Goal: Book appointment/travel/reservation

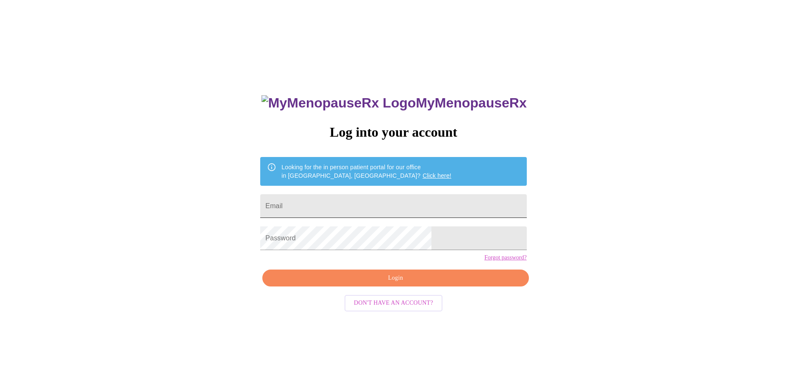
click at [326, 207] on input "Email" at bounding box center [393, 206] width 266 height 24
type input "[EMAIL_ADDRESS][DOMAIN_NAME]"
click at [402, 284] on span "Login" at bounding box center [395, 278] width 247 height 11
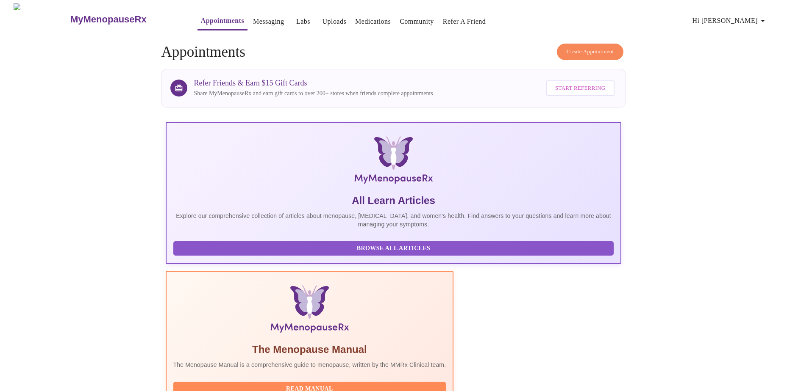
click at [758, 17] on span "Hi [PERSON_NAME]" at bounding box center [729, 21] width 75 height 12
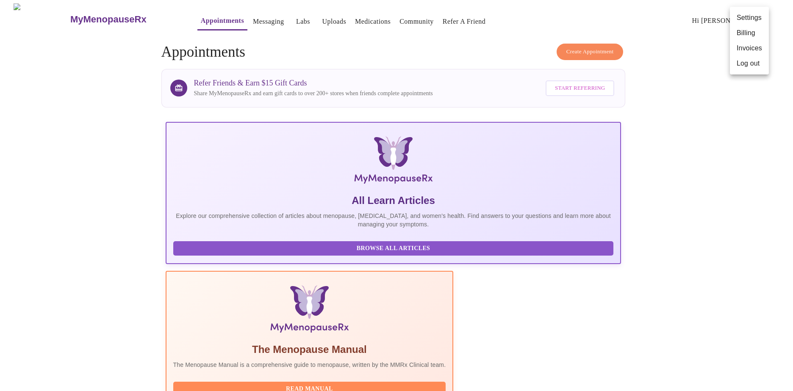
click at [249, 14] on div at bounding box center [396, 195] width 793 height 391
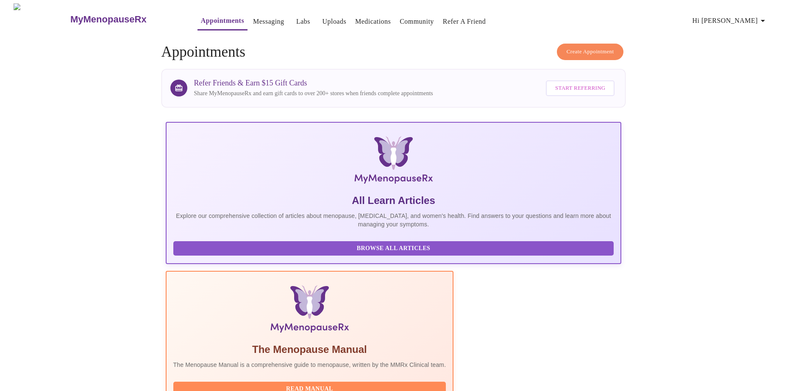
click at [253, 18] on link "Messaging" at bounding box center [268, 22] width 31 height 12
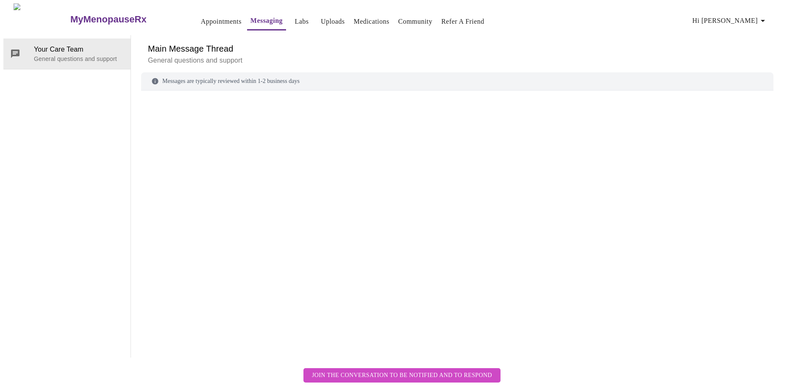
scroll to position [32, 0]
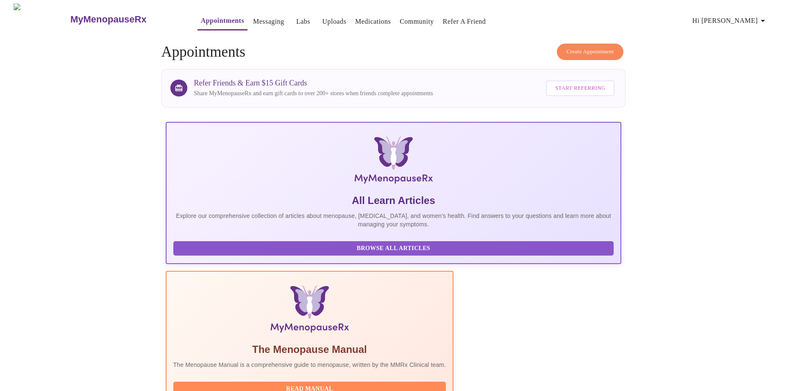
click at [580, 47] on span "Create Appointment" at bounding box center [589, 52] width 47 height 10
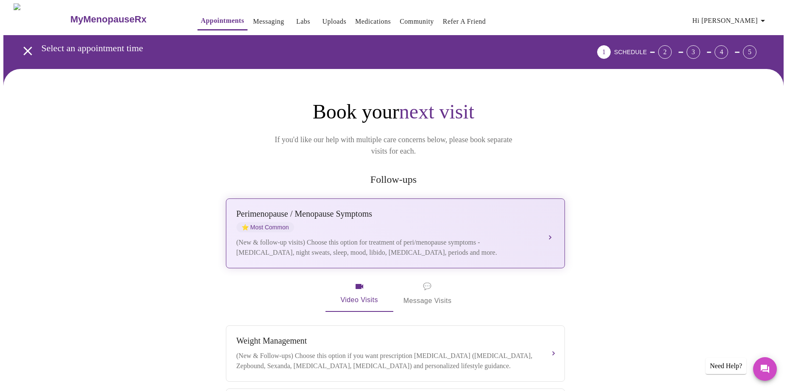
click at [455, 218] on div "[MEDICAL_DATA] / Menopause Symptoms ⭐ Most Common" at bounding box center [386, 220] width 301 height 23
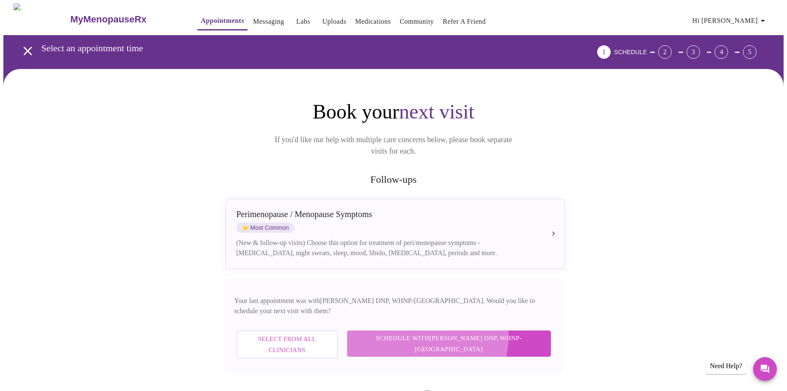
click at [456, 333] on span "Schedule with [PERSON_NAME] DNP, WHNP-BC" at bounding box center [448, 344] width 187 height 22
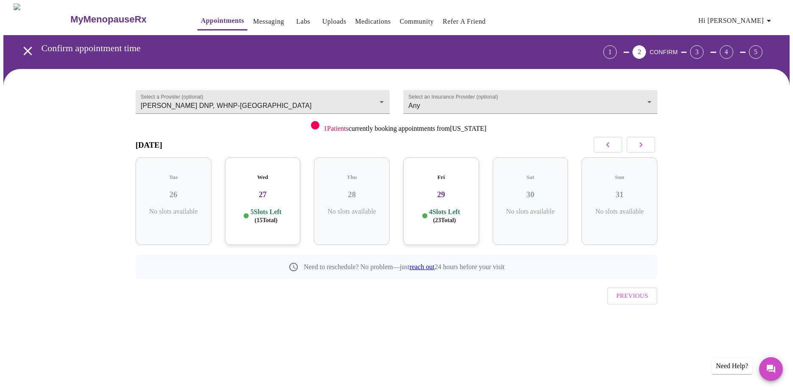
click at [261, 193] on div "Wed 27 5 Slots Left ( 15 Total)" at bounding box center [263, 202] width 76 height 88
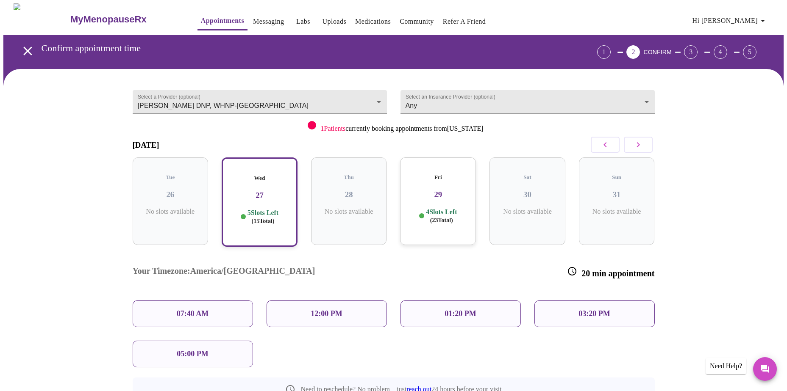
click at [344, 301] on div "12:00 PM" at bounding box center [326, 314] width 120 height 27
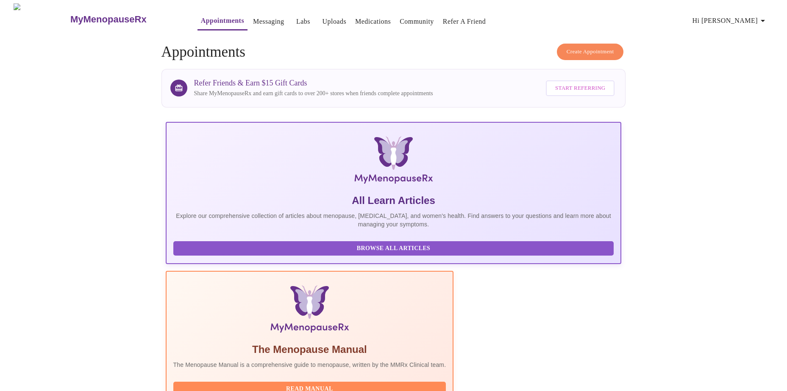
click at [607, 53] on span "Create Appointment" at bounding box center [589, 52] width 47 height 10
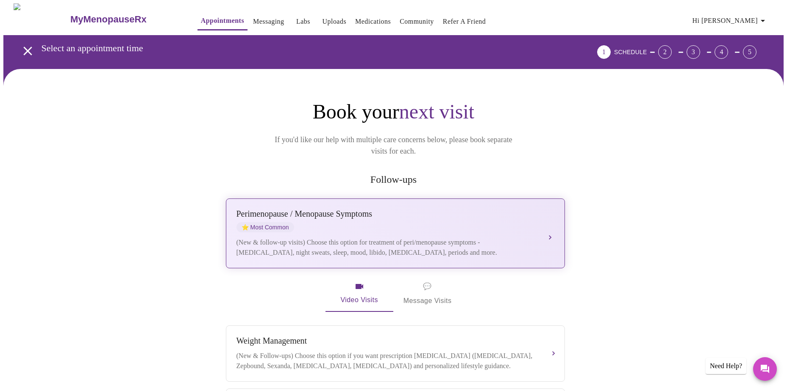
click at [434, 221] on div "[MEDICAL_DATA] / Menopause Symptoms ⭐ Most Common (New & follow-up visits) Choo…" at bounding box center [395, 233] width 318 height 49
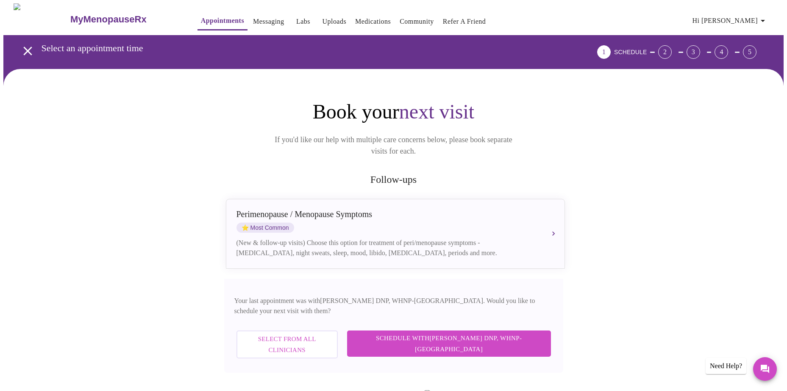
click at [531, 333] on span "Schedule with [PERSON_NAME] DNP, WHNP-BC" at bounding box center [448, 344] width 187 height 22
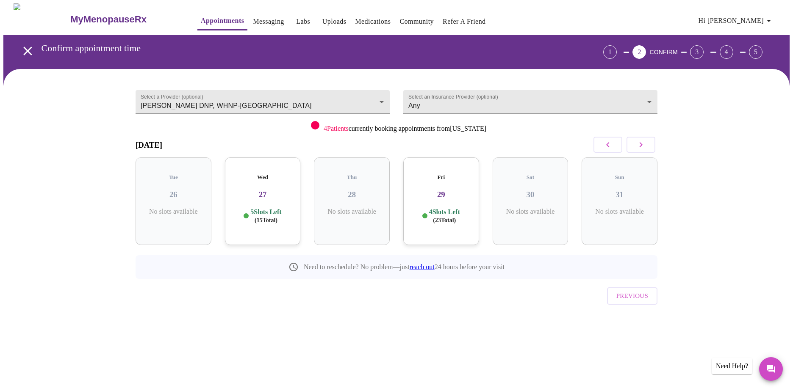
click at [258, 193] on div "Wed 27 5 Slots Left ( 15 Total)" at bounding box center [263, 202] width 76 height 88
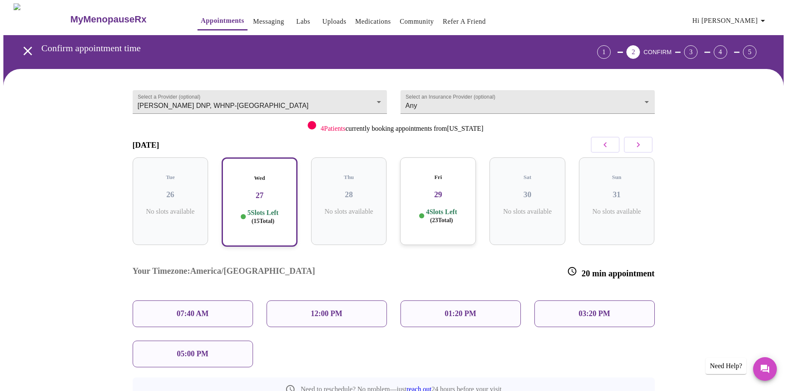
click at [356, 301] on div "12:00 PM" at bounding box center [326, 314] width 120 height 27
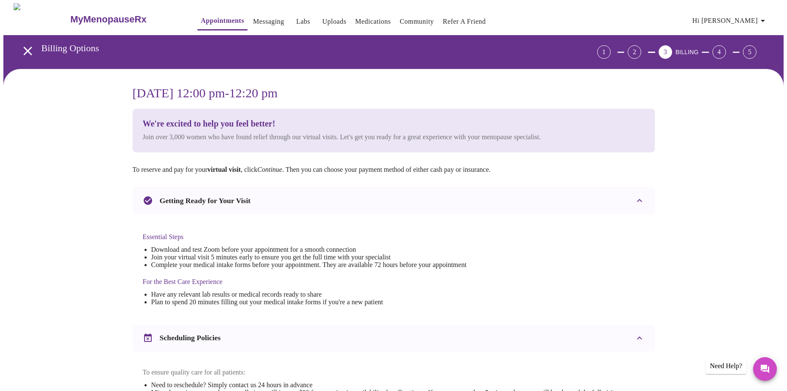
click at [466, 233] on div "Essential Steps Download and test Zoom before your appointment for a smooth con…" at bounding box center [305, 270] width 324 height 90
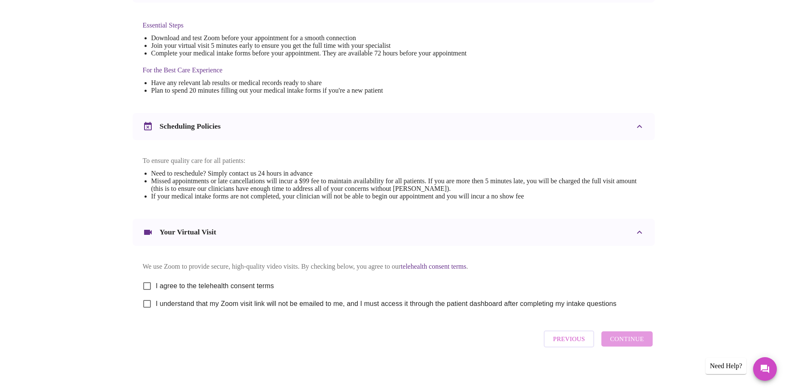
click at [150, 294] on input "I agree to the telehealth consent terms" at bounding box center [147, 287] width 18 height 18
checkbox input "true"
click at [147, 311] on input "I understand that my Zoom visit link will not be emailed to me, and I must acce…" at bounding box center [147, 304] width 18 height 18
checkbox input "true"
click at [635, 345] on span "Continue" at bounding box center [627, 339] width 34 height 11
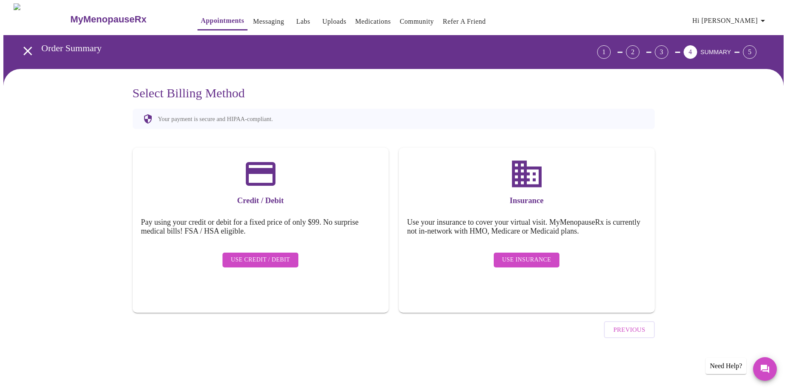
scroll to position [0, 0]
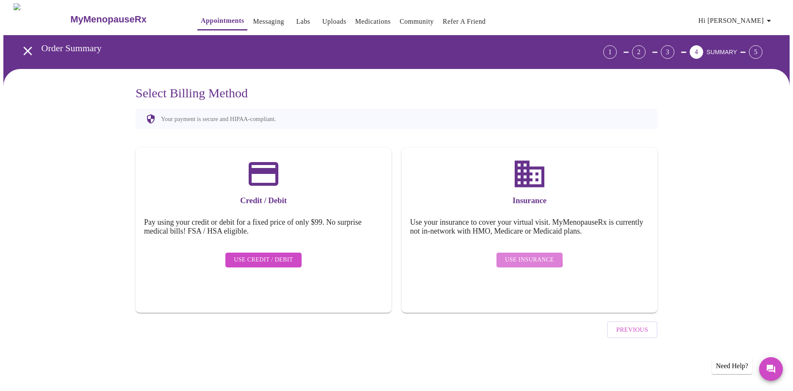
click at [522, 255] on span "Use Insurance" at bounding box center [529, 260] width 49 height 11
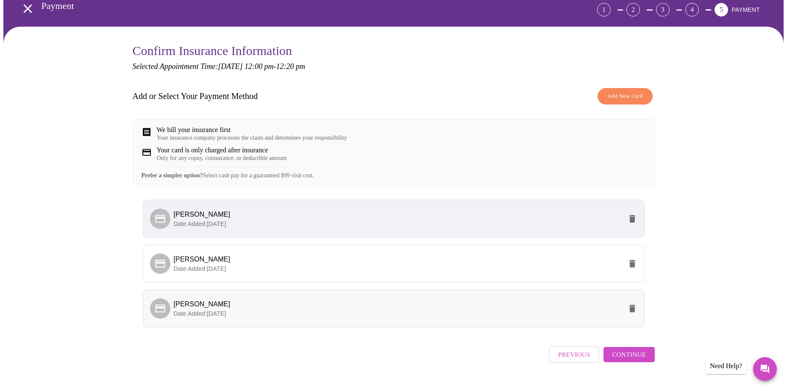
scroll to position [67, 0]
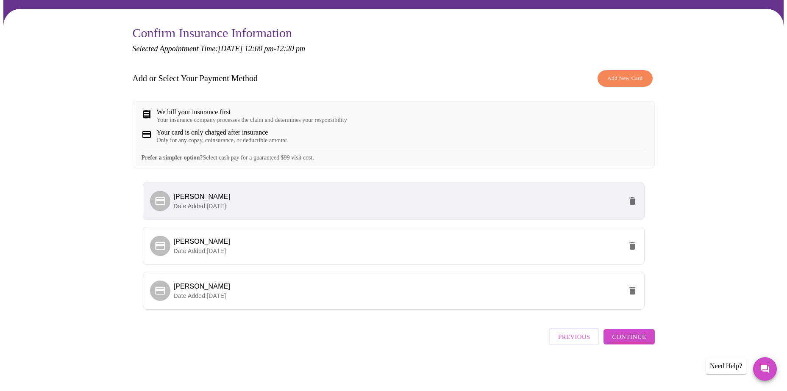
click at [641, 337] on span "Continue" at bounding box center [629, 337] width 34 height 11
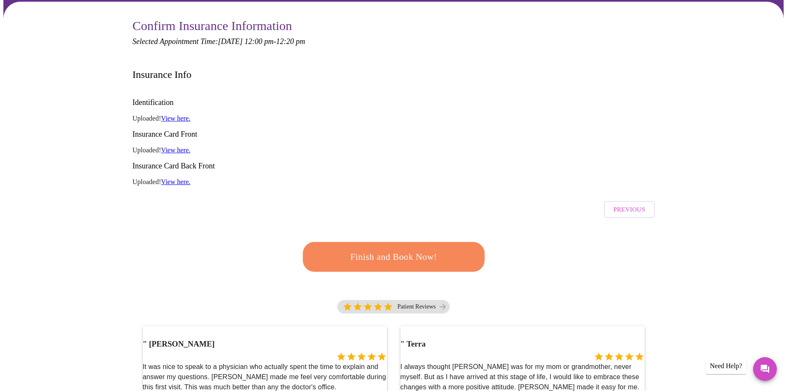
click at [181, 115] on link "View here." at bounding box center [175, 118] width 29 height 7
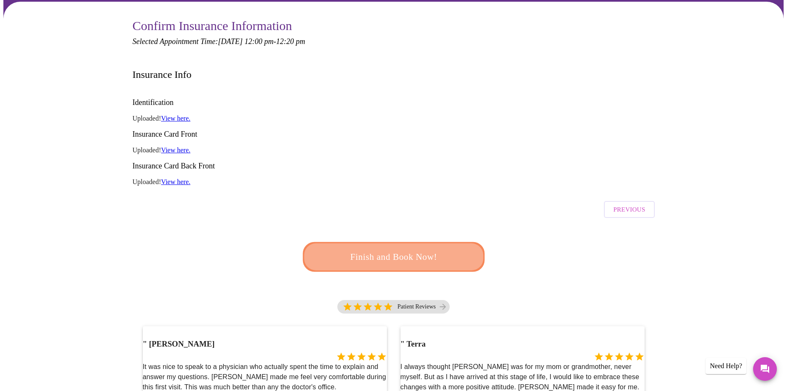
click at [427, 250] on span "Finish and Book Now!" at bounding box center [393, 258] width 157 height 16
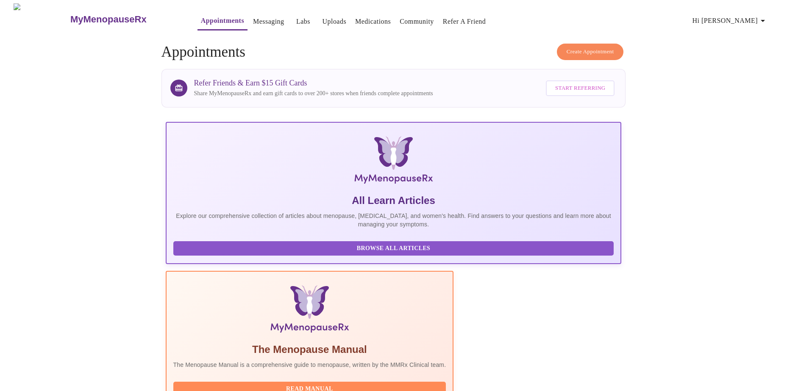
scroll to position [212, 0]
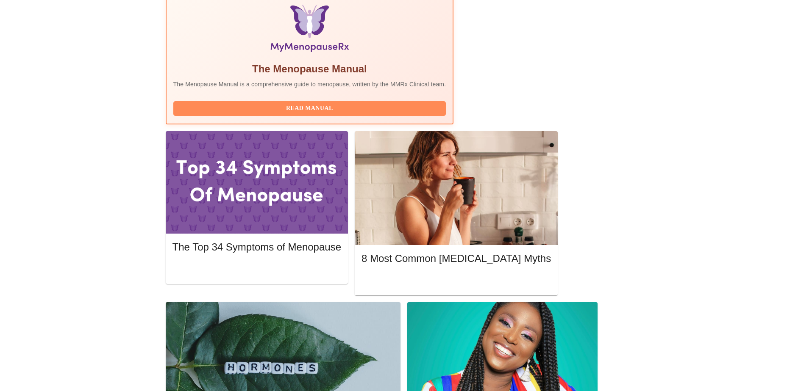
scroll to position [27, 0]
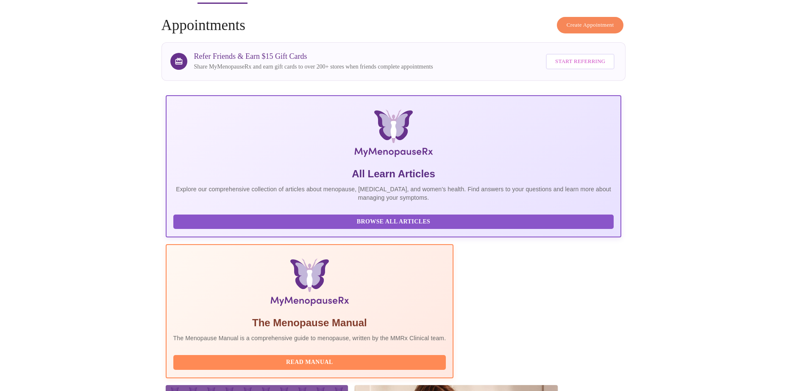
click at [584, 22] on span "Create Appointment" at bounding box center [589, 25] width 47 height 10
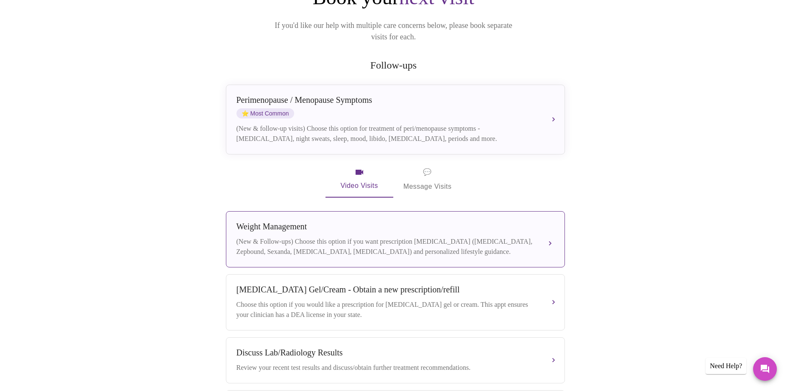
scroll to position [72, 0]
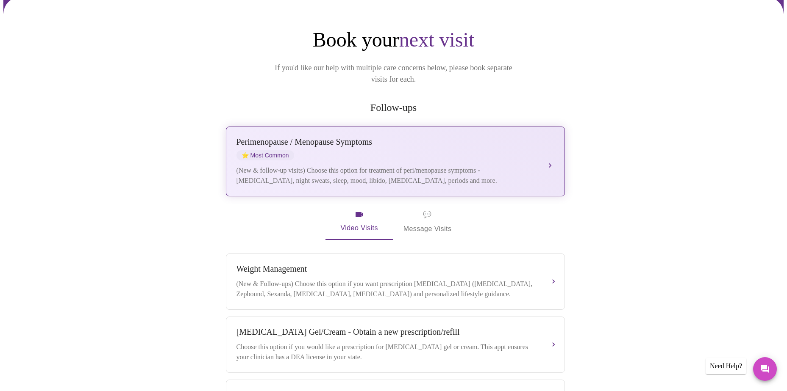
click at [547, 148] on button "[MEDICAL_DATA] / Menopause Symptoms ⭐ Most Common (New & follow-up visits) Choo…" at bounding box center [395, 162] width 339 height 70
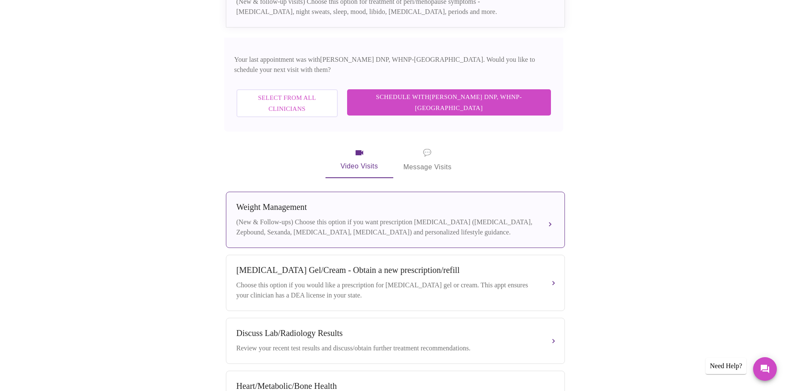
scroll to position [284, 0]
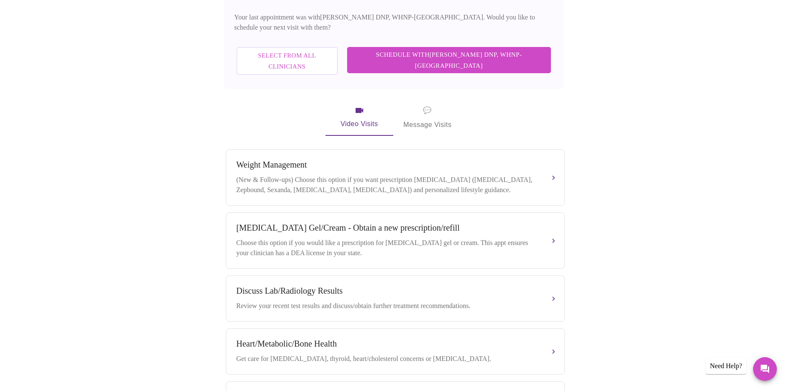
click at [433, 105] on span "💬 Message Visits" at bounding box center [427, 118] width 48 height 26
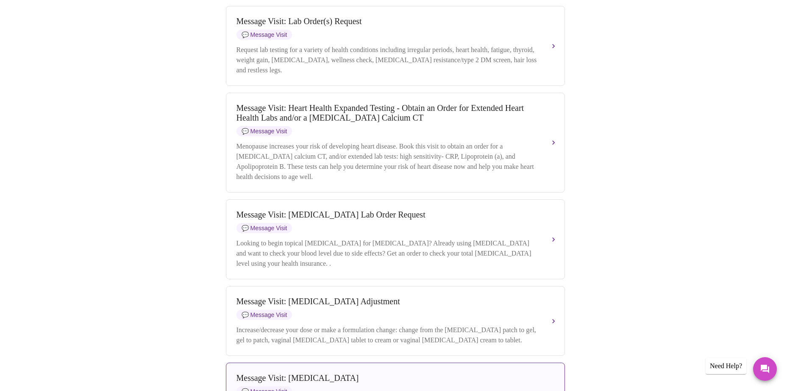
scroll to position [538, 0]
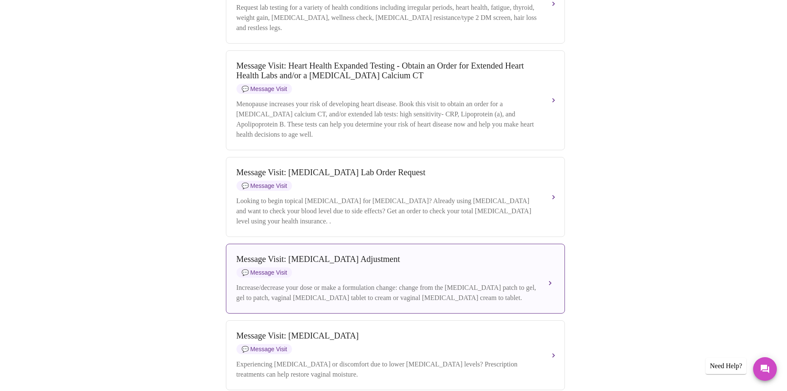
click at [386, 276] on div "Message Visit: [MEDICAL_DATA] Adjustment 💬 Message Visit Increase/decrease your…" at bounding box center [395, 279] width 318 height 49
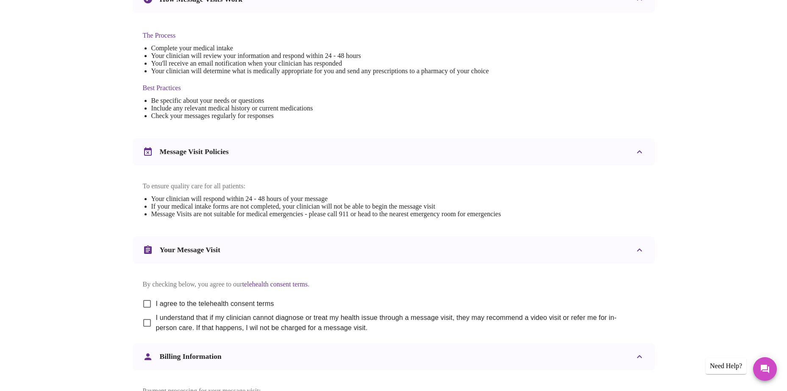
scroll to position [297, 0]
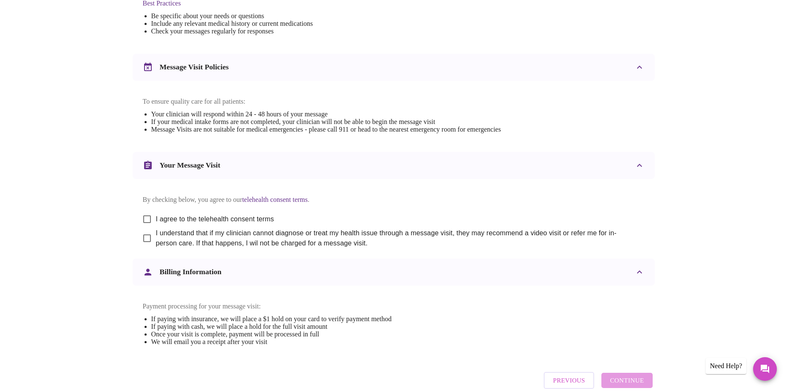
click at [149, 225] on input "I agree to the telehealth consent terms" at bounding box center [147, 220] width 18 height 18
checkbox input "true"
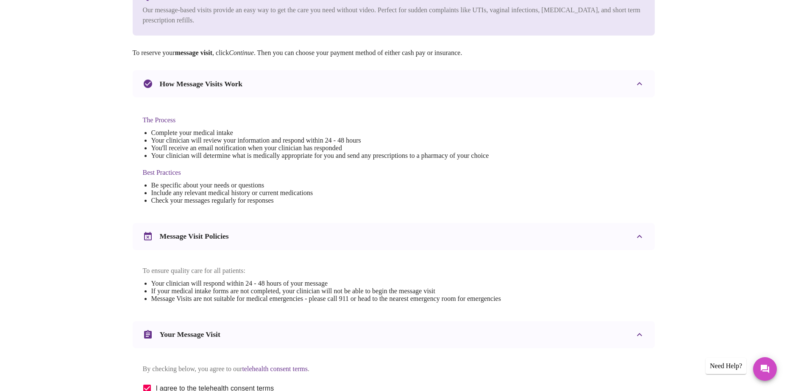
scroll to position [0, 0]
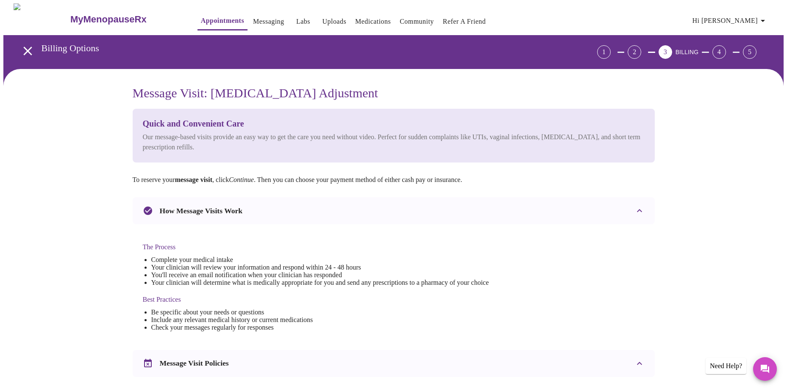
drag, startPoint x: 22, startPoint y: 49, endPoint x: 758, endPoint y: 230, distance: 757.5
click at [28, 47] on icon "open drawer" at bounding box center [27, 51] width 15 height 15
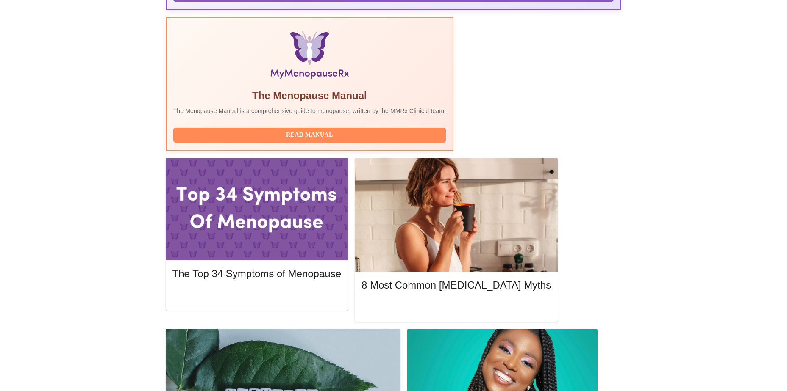
scroll to position [290, 0]
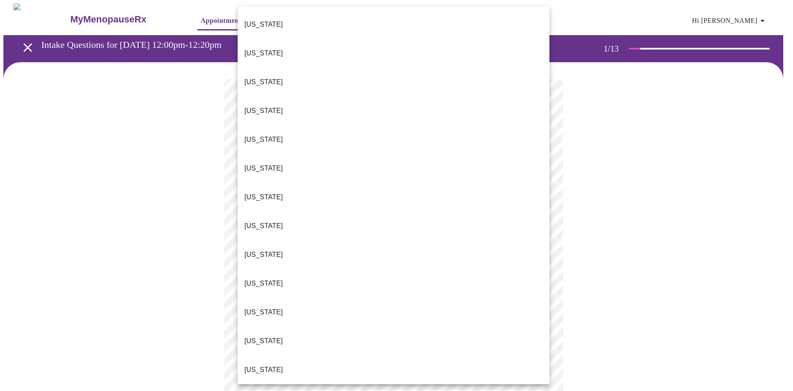
click at [318, 188] on body "MyMenopauseRx Appointments Messaging Labs Uploads Medications Community Refer a…" at bounding box center [396, 390] width 786 height 774
click at [248, 77] on p "[US_STATE]" at bounding box center [263, 82] width 39 height 10
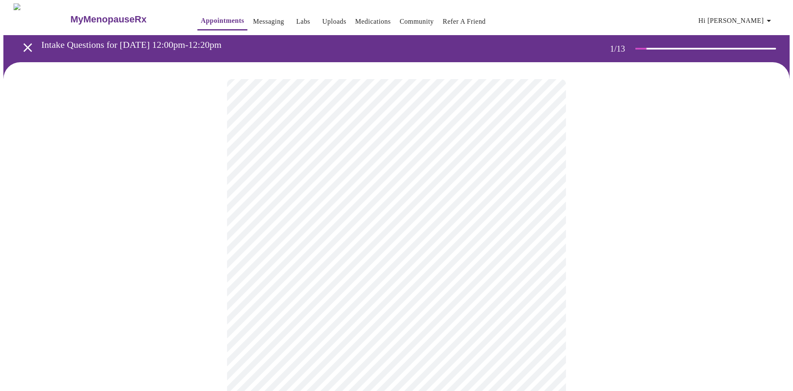
click at [414, 249] on body "MyMenopauseRx Appointments Messaging Labs Uploads Medications Community Refer a…" at bounding box center [396, 387] width 786 height 769
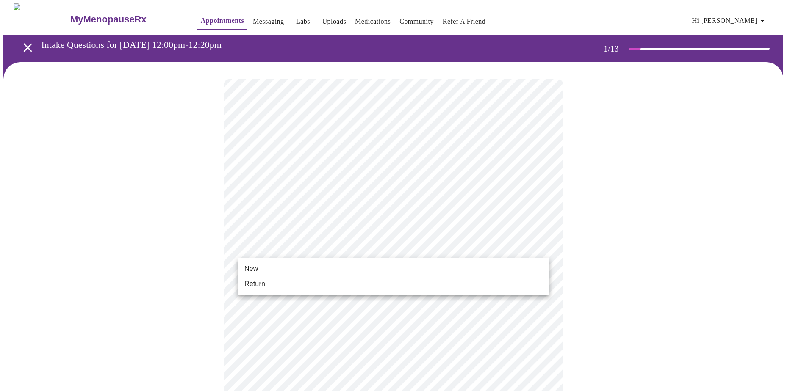
click at [271, 285] on li "Return" at bounding box center [394, 284] width 312 height 15
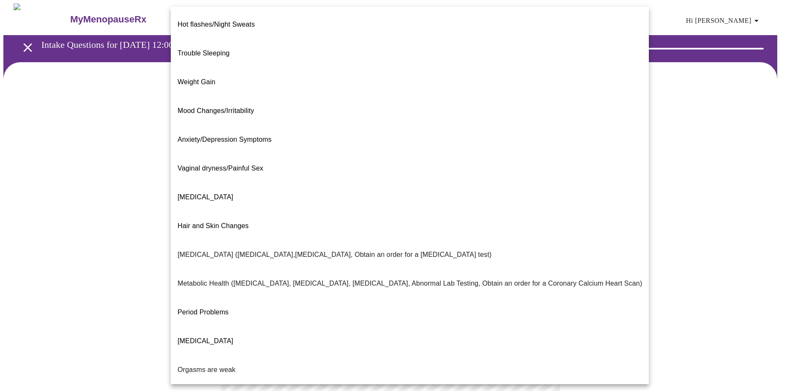
click at [336, 175] on body "MyMenopauseRx Appointments Messaging Labs Uploads Medications Community Refer a…" at bounding box center [393, 257] width 780 height 509
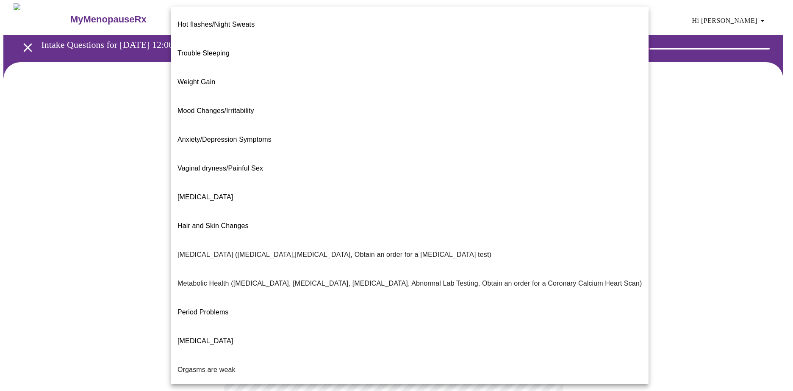
click at [206, 50] on span "Trouble Sleeping" at bounding box center [204, 53] width 52 height 7
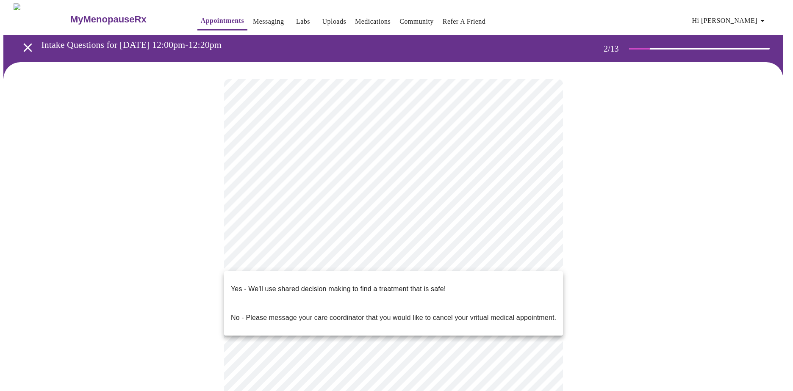
click at [366, 264] on body "MyMenopauseRx Appointments Messaging Labs Uploads Medications Community Refer a…" at bounding box center [396, 255] width 786 height 504
click at [376, 284] on p "Yes - We'll use shared decision making to find a treatment that is safe!" at bounding box center [338, 289] width 215 height 10
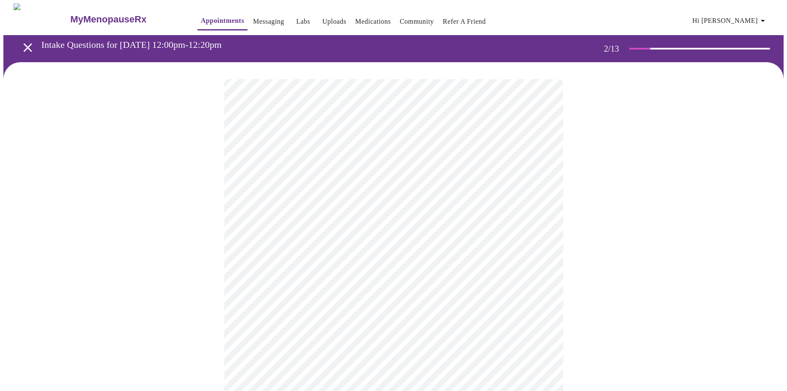
click at [655, 262] on div at bounding box center [393, 282] width 780 height 440
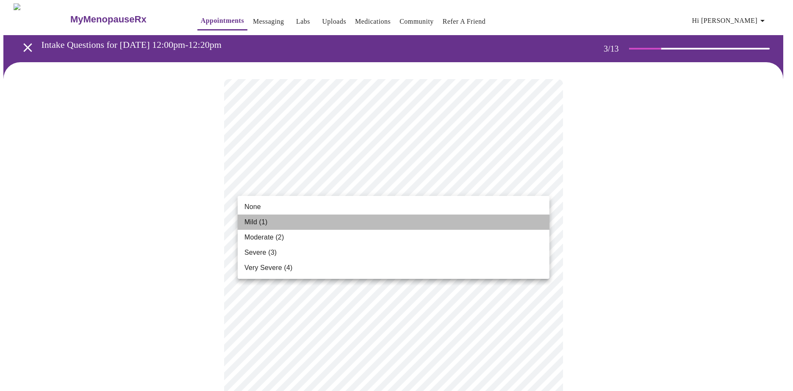
click at [267, 221] on span "Mild (1)" at bounding box center [255, 222] width 23 height 10
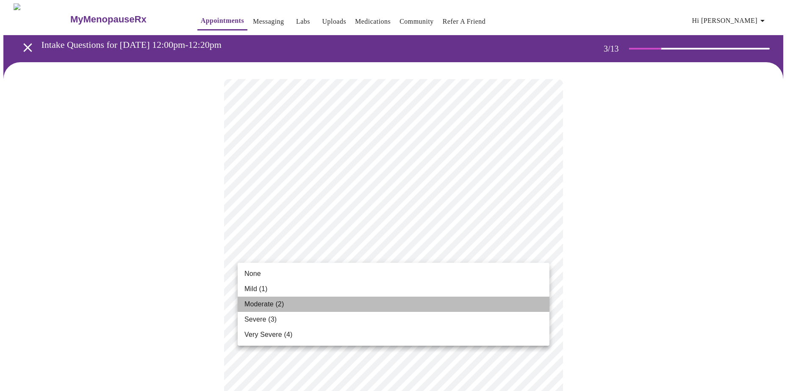
click at [273, 304] on span "Moderate (2)" at bounding box center [263, 305] width 39 height 10
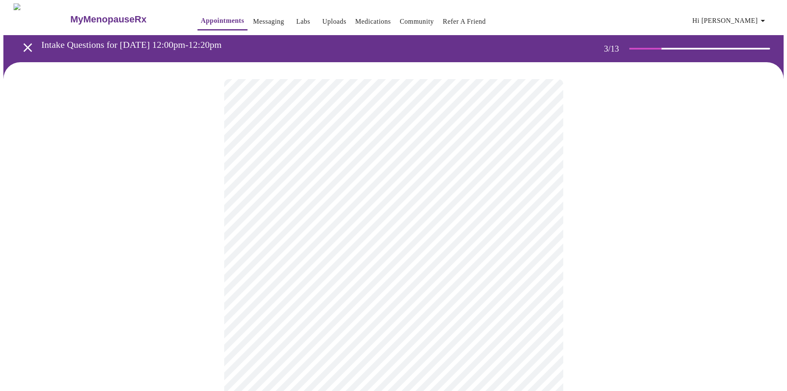
scroll to position [85, 0]
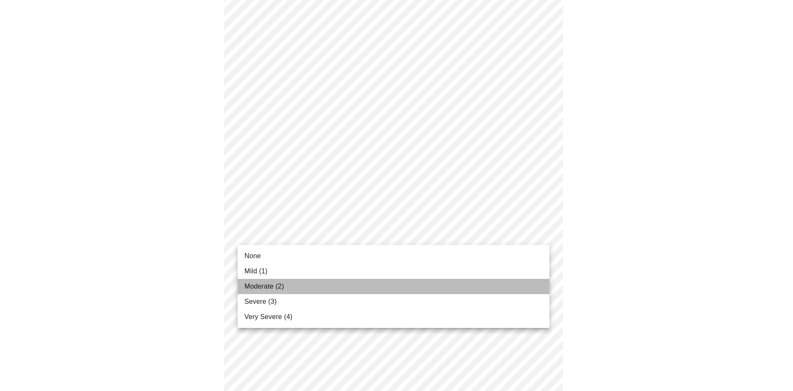
click at [281, 289] on span "Moderate (2)" at bounding box center [263, 287] width 39 height 10
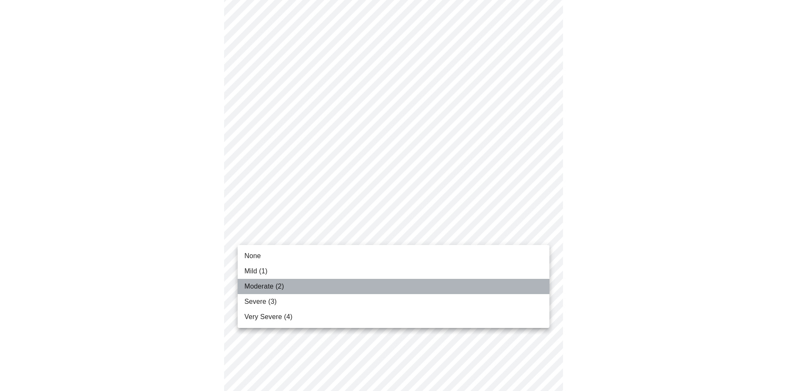
click at [272, 285] on span "Moderate (2)" at bounding box center [263, 287] width 39 height 10
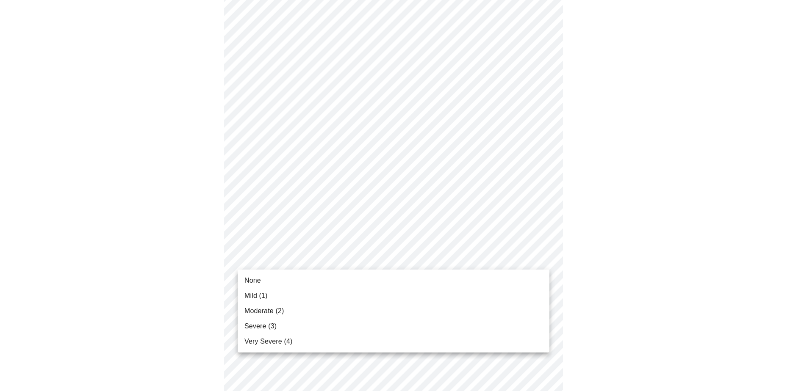
click at [257, 291] on span "Mild (1)" at bounding box center [255, 296] width 23 height 10
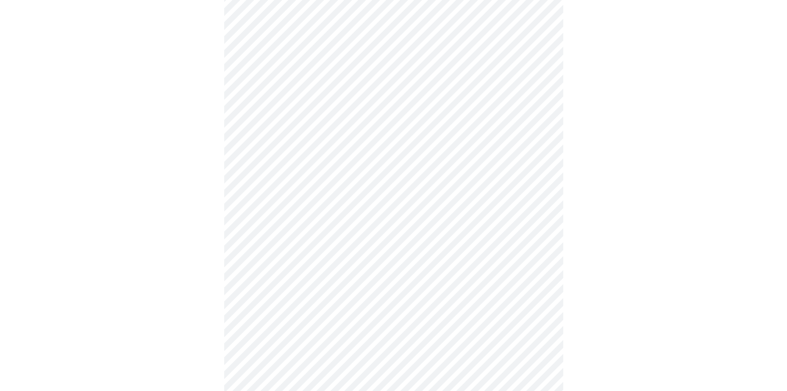
click at [450, 233] on body "MyMenopauseRx Appointments Messaging Labs Uploads Medications Community Refer a…" at bounding box center [393, 332] width 780 height 1080
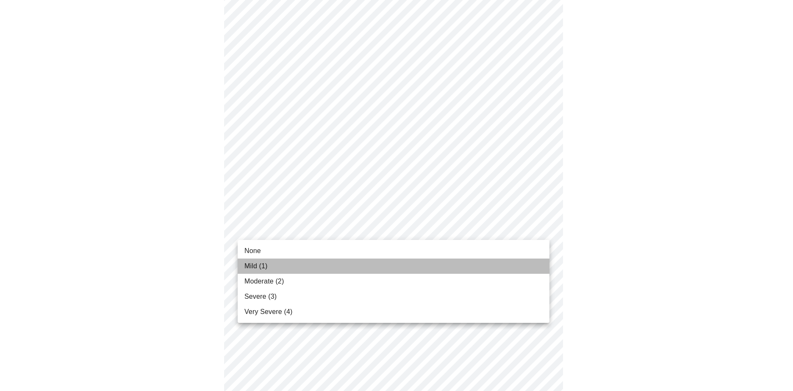
click at [258, 266] on span "Mild (1)" at bounding box center [255, 266] width 23 height 10
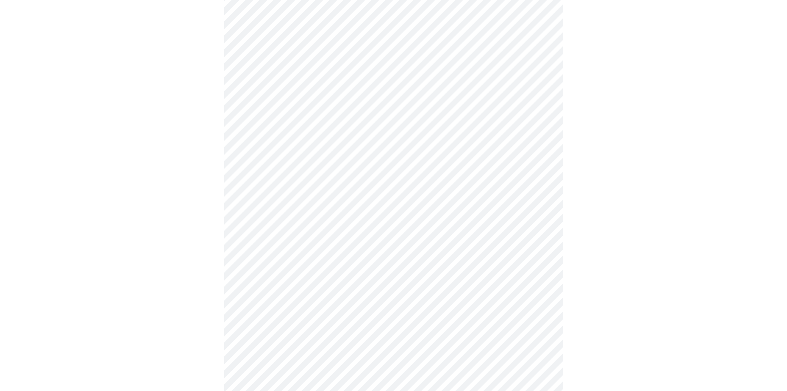
click at [672, 267] on div at bounding box center [393, 354] width 780 height 1009
click at [432, 288] on body "MyMenopauseRx Appointments Messaging Labs Uploads Medications Community Refer a…" at bounding box center [393, 326] width 780 height 1068
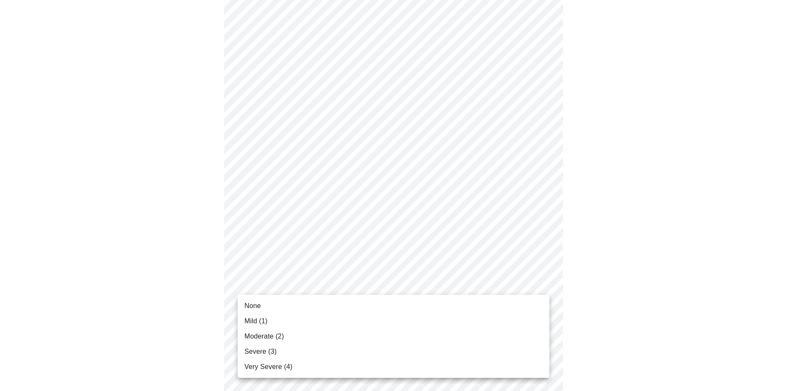
click at [284, 337] on span "Moderate (2)" at bounding box center [263, 337] width 39 height 10
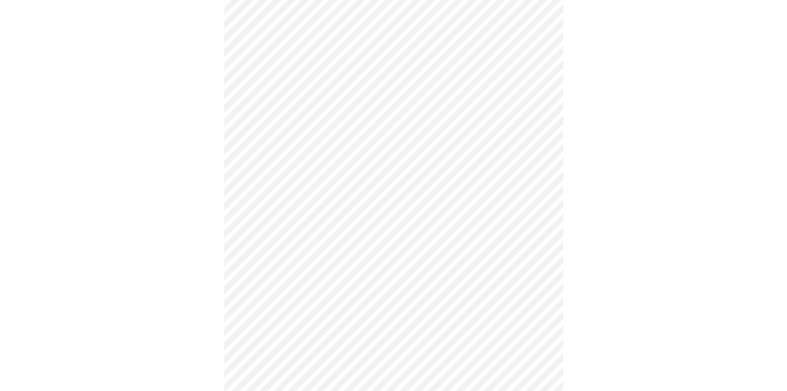
click at [695, 330] on div at bounding box center [393, 348] width 780 height 997
click at [456, 271] on body "MyMenopauseRx Appointments Messaging Labs Uploads Medications Community Refer a…" at bounding box center [393, 235] width 780 height 1056
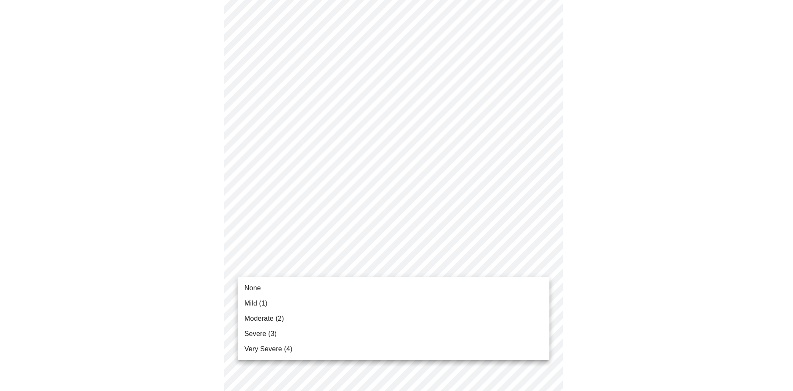
click at [263, 333] on span "Severe (3)" at bounding box center [260, 334] width 32 height 10
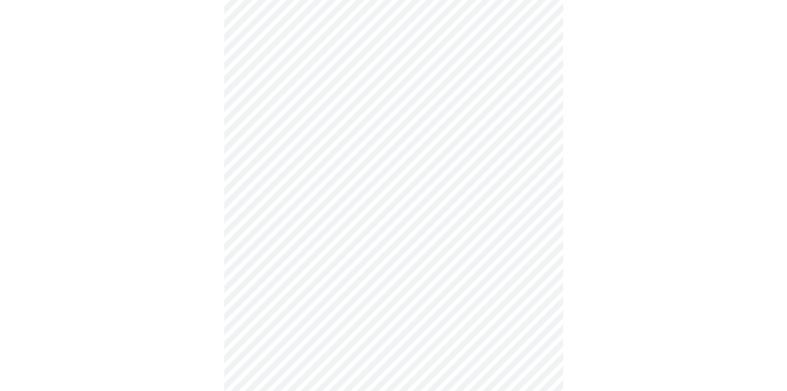
click at [688, 339] on div at bounding box center [393, 258] width 780 height 985
click at [455, 250] on body "MyMenopauseRx Appointments Messaging Labs Uploads Medications Community Refer a…" at bounding box center [393, 144] width 780 height 1044
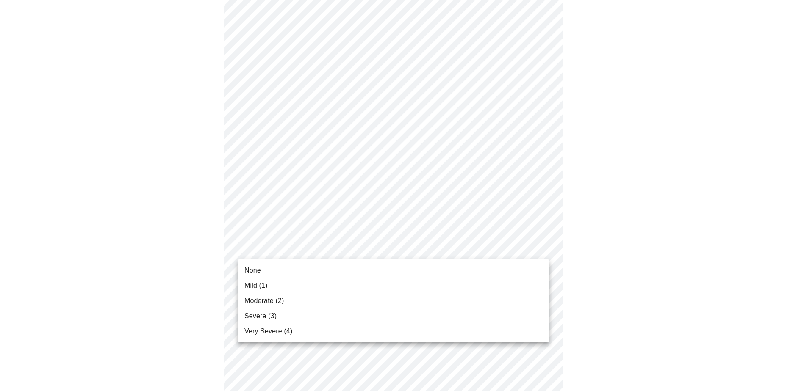
click at [269, 284] on li "Mild (1)" at bounding box center [394, 285] width 312 height 15
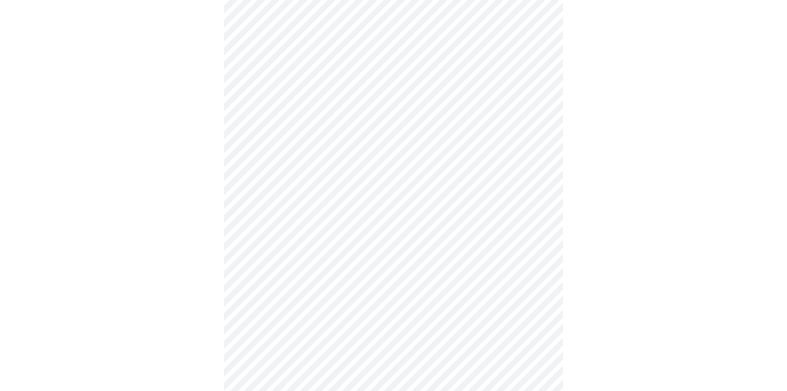
click at [665, 288] on div at bounding box center [393, 167] width 780 height 973
click at [442, 319] on body "MyMenopauseRx Appointments Messaging Labs Uploads Medications Community Refer a…" at bounding box center [393, 138] width 780 height 1032
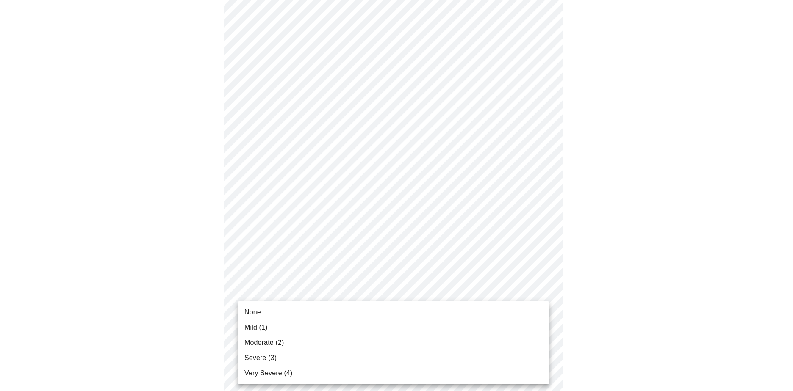
click at [287, 341] on li "Moderate (2)" at bounding box center [394, 343] width 312 height 15
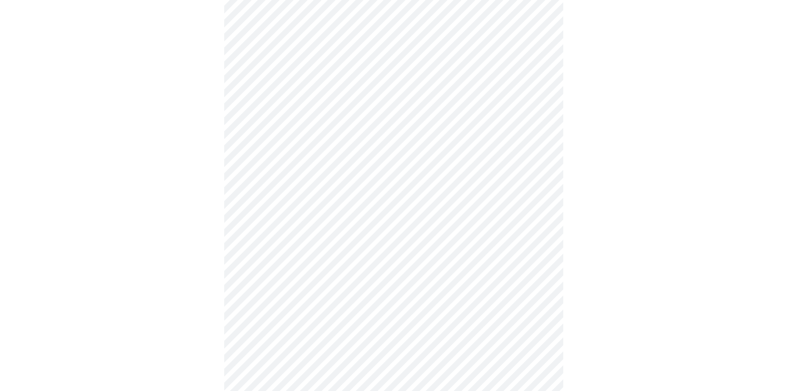
click at [618, 318] on div at bounding box center [393, 161] width 780 height 961
click at [393, 304] on body "MyMenopauseRx Appointments Messaging Labs Uploads Medications Community Refer a…" at bounding box center [393, 47] width 780 height 1020
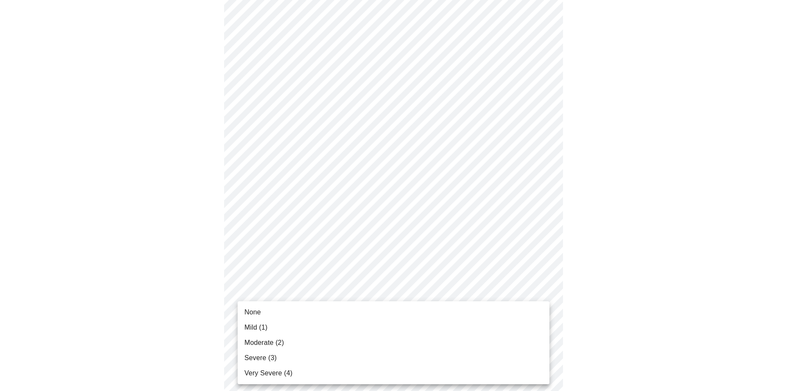
click at [272, 325] on li "Mild (1)" at bounding box center [394, 327] width 312 height 15
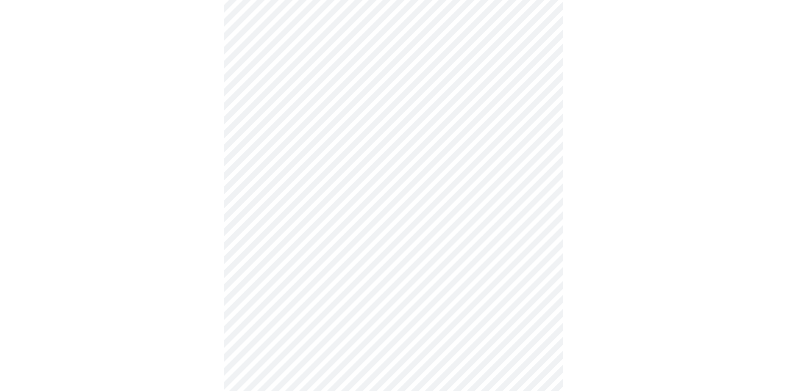
click at [705, 324] on div at bounding box center [393, 70] width 780 height 949
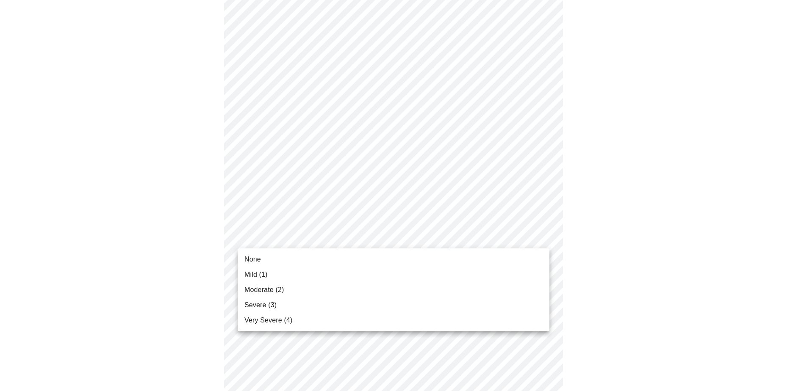
click at [280, 289] on span "Moderate (2)" at bounding box center [263, 290] width 39 height 10
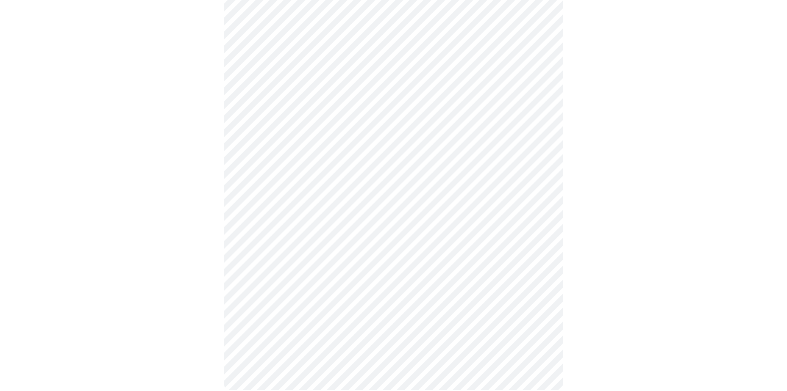
click at [278, 136] on body "MyMenopauseRx Appointments Messaging Labs Uploads Medications Community Refer a…" at bounding box center [393, 193] width 780 height 997
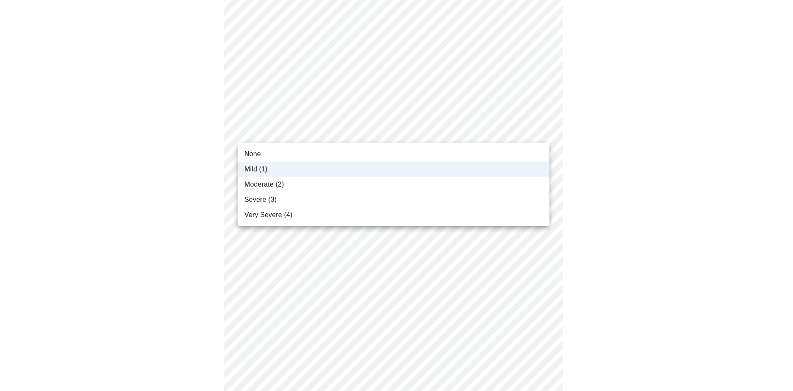
click at [269, 184] on span "Moderate (2)" at bounding box center [263, 185] width 39 height 10
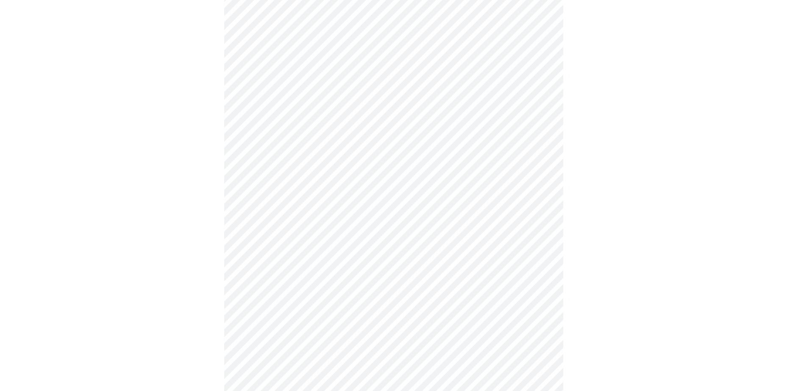
click at [570, 191] on div at bounding box center [393, 222] width 780 height 938
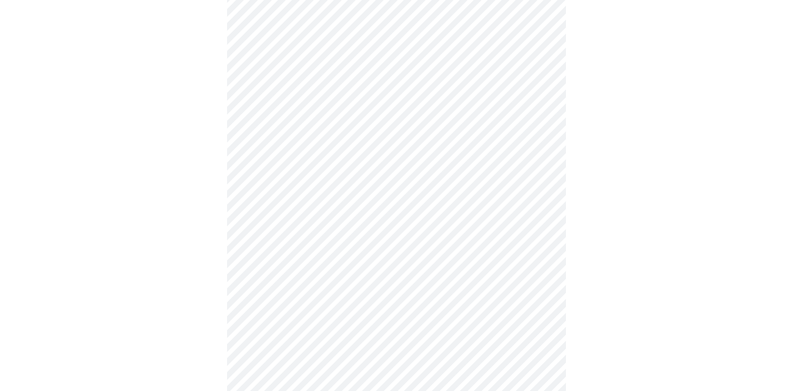
click at [287, 158] on body "MyMenopauseRx Appointments Messaging Labs Uploads Medications Community Refer a…" at bounding box center [396, 277] width 786 height 997
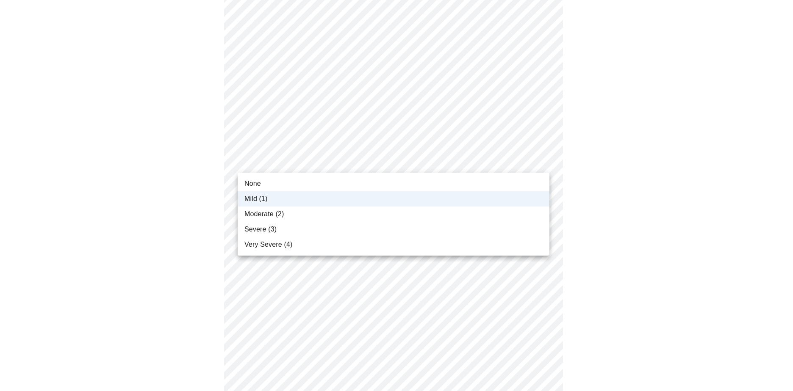
click at [270, 211] on span "Moderate (2)" at bounding box center [263, 214] width 39 height 10
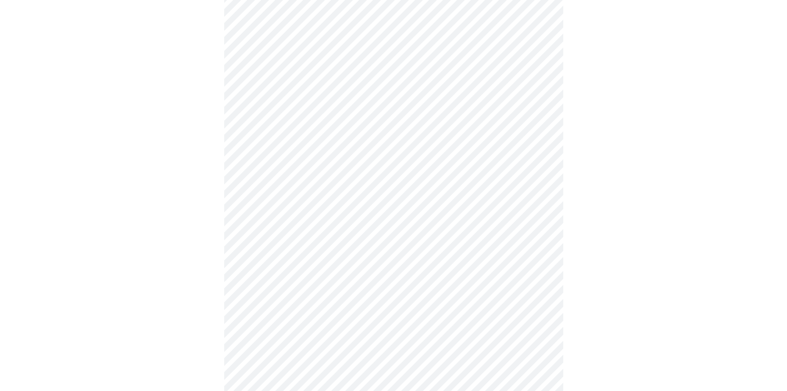
click at [692, 212] on div at bounding box center [393, 307] width 780 height 938
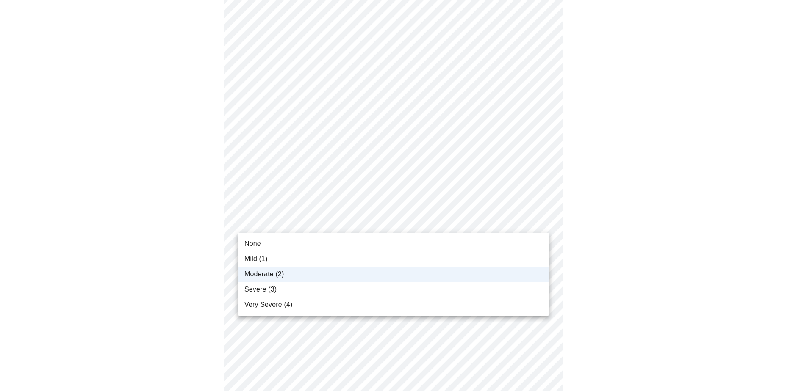
click at [277, 289] on li "Severe (3)" at bounding box center [394, 289] width 312 height 15
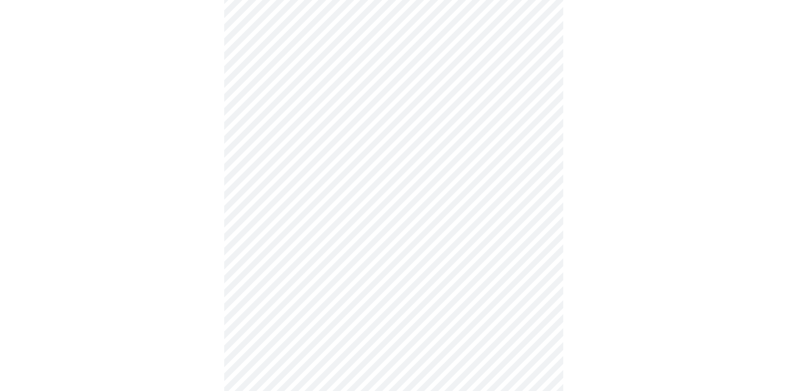
click at [298, 176] on body "MyMenopauseRx Appointments Messaging Labs Uploads Medications Community Refer a…" at bounding box center [393, 362] width 780 height 997
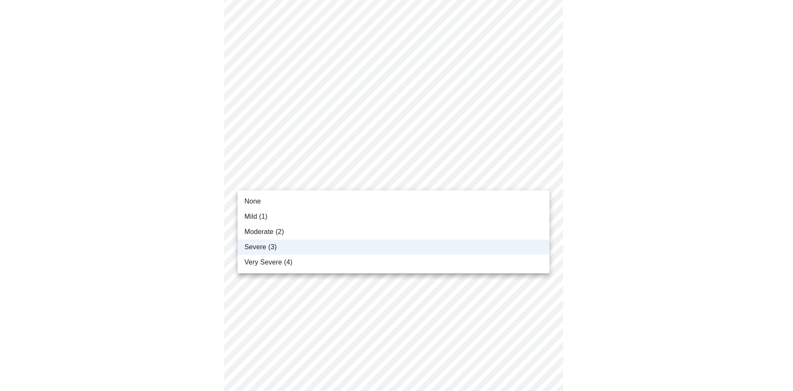
click at [270, 228] on span "Moderate (2)" at bounding box center [263, 232] width 39 height 10
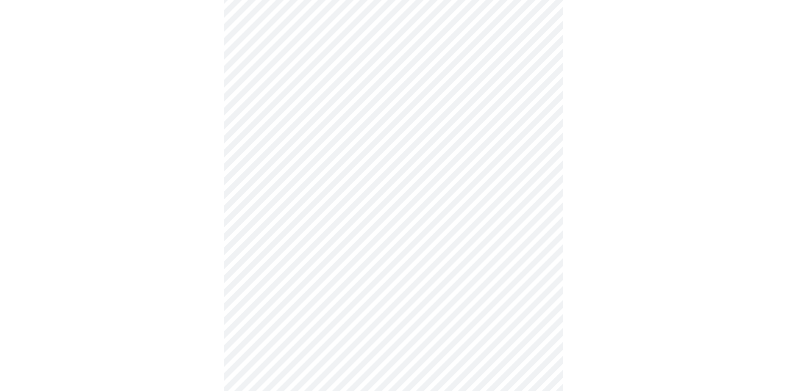
click at [613, 248] on div at bounding box center [393, 392] width 780 height 938
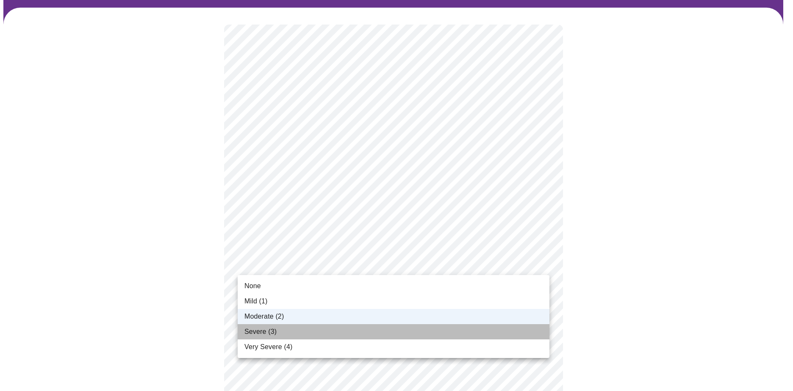
click at [275, 329] on span "Severe (3)" at bounding box center [260, 332] width 32 height 10
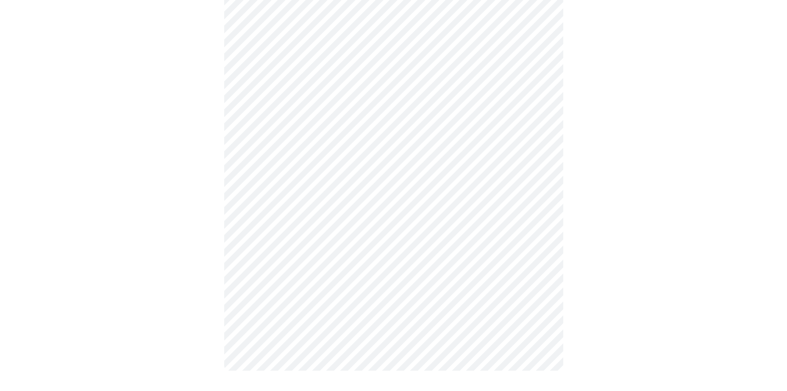
scroll to position [0, 0]
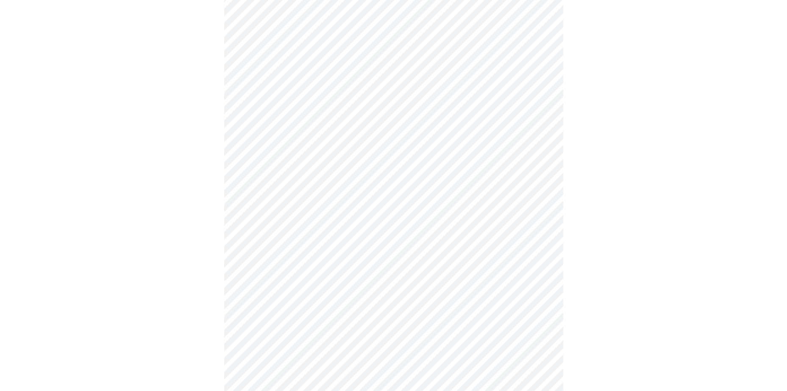
scroll to position [254, 0]
click at [308, 228] on body "MyMenopauseRx Appointments Messaging Labs Uploads Medications Community Refer a…" at bounding box center [393, 150] width 780 height 802
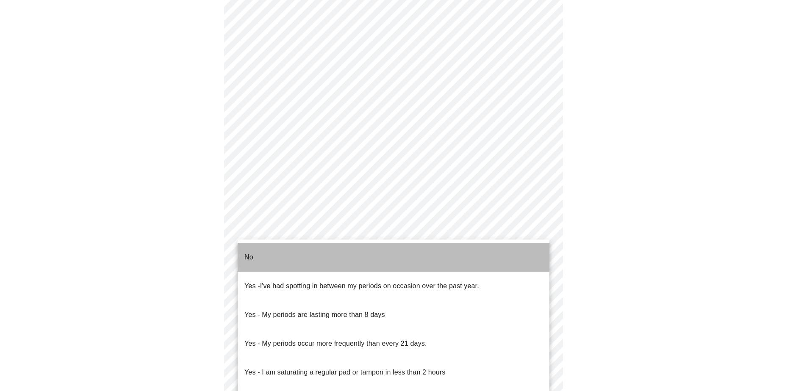
click at [265, 249] on li "No" at bounding box center [394, 257] width 312 height 29
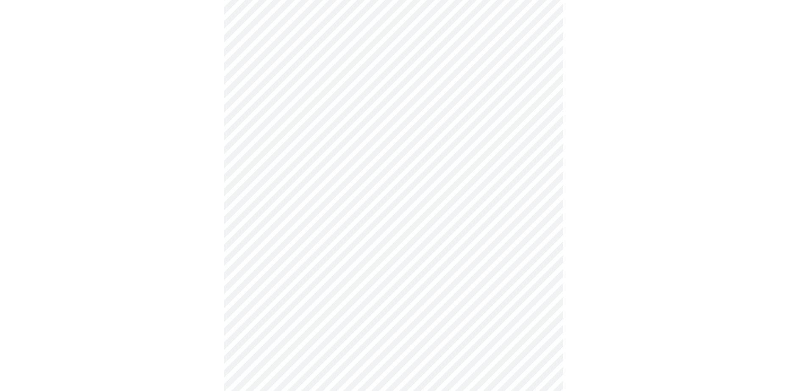
click at [634, 256] on div at bounding box center [393, 177] width 780 height 738
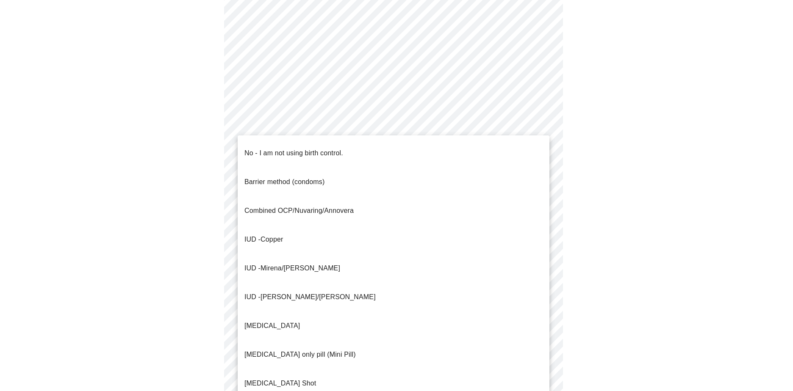
click at [472, 290] on body "MyMenopauseRx Appointments Messaging Labs Uploads Medications Community Refer a…" at bounding box center [396, 147] width 786 height 797
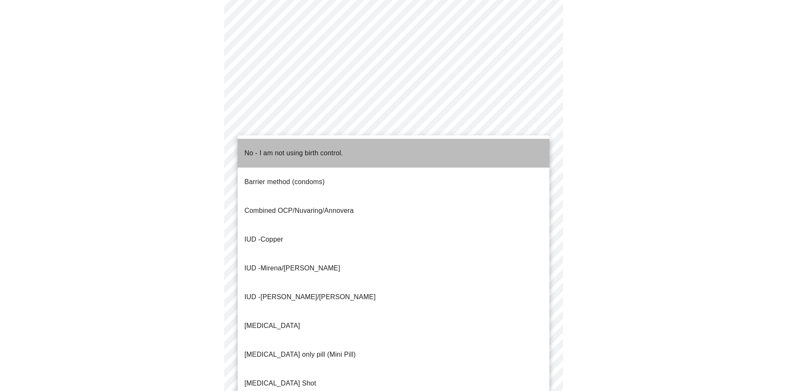
click at [272, 150] on p "No - I am not using birth control." at bounding box center [293, 153] width 99 height 10
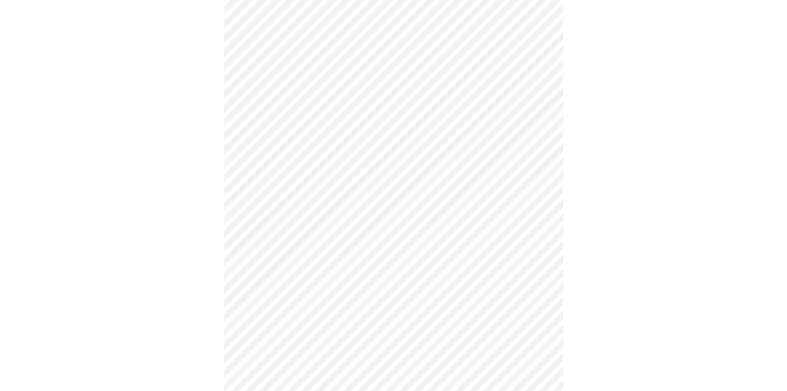
click at [572, 194] on div "No - I am not using birth control. Barrier method (condoms) Combined OCP/Nuvari…" at bounding box center [393, 195] width 787 height 391
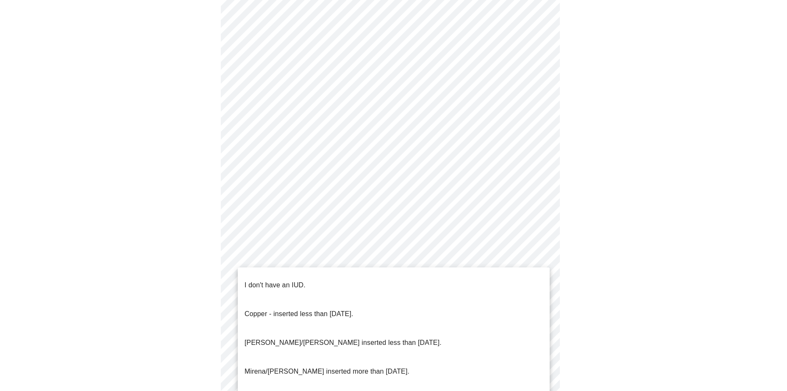
click at [375, 270] on body "MyMenopauseRx Appointments Messaging Labs Uploads Medications Community Refer a…" at bounding box center [393, 60] width 780 height 792
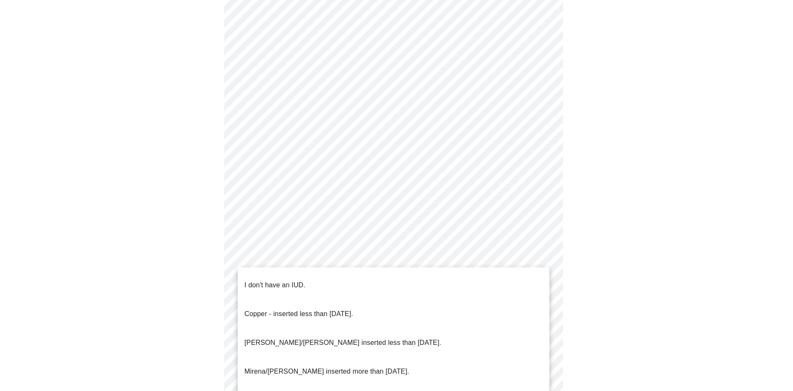
click at [269, 280] on p "I don't have an IUD." at bounding box center [274, 285] width 61 height 10
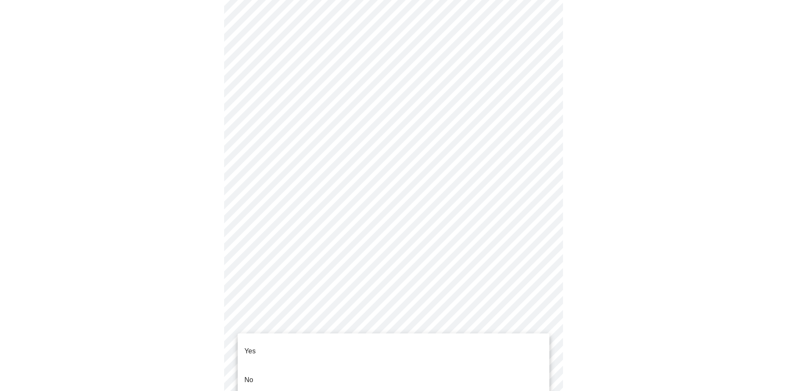
click at [297, 332] on body "MyMenopauseRx Appointments Messaging Labs Uploads Medications Community Refer a…" at bounding box center [396, 57] width 786 height 787
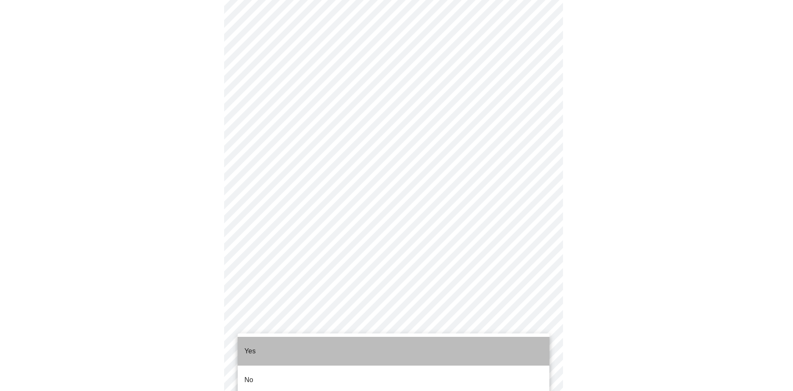
click at [267, 340] on li "Yes" at bounding box center [394, 351] width 312 height 29
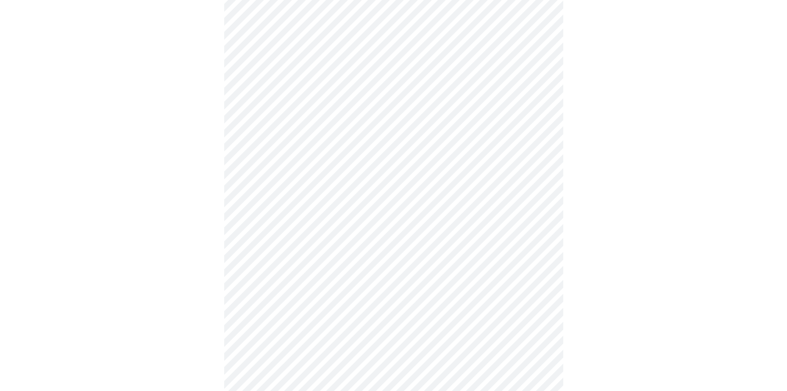
scroll to position [2118, 0]
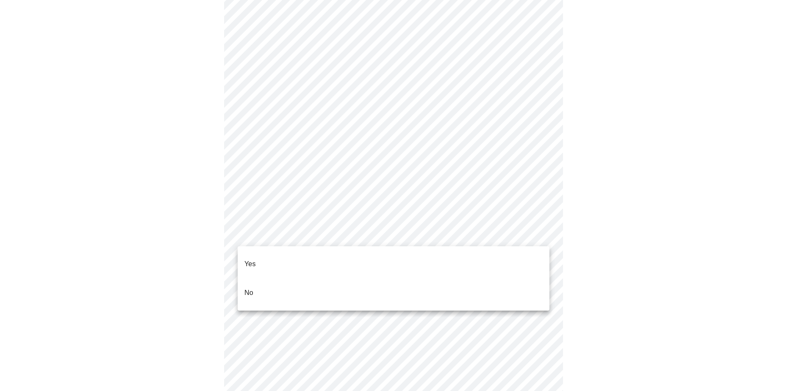
click at [263, 261] on li "Yes" at bounding box center [394, 264] width 312 height 29
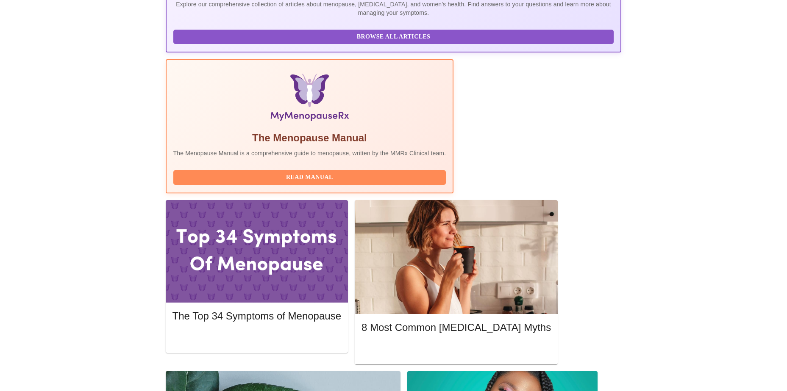
scroll to position [299, 0]
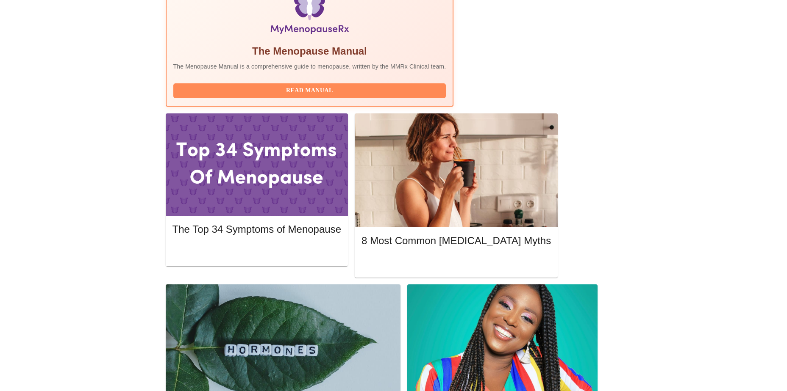
click at [735, 91] on div "MyMenopauseRx Appointments Messaging Labs Uploads Medications Community Refer a…" at bounding box center [393, 373] width 780 height 1336
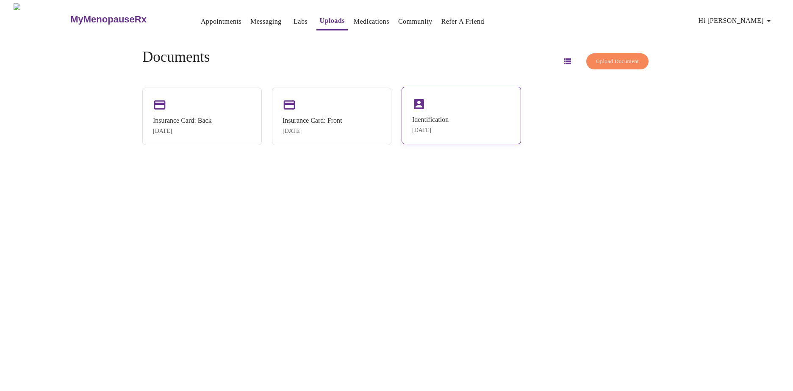
click at [437, 124] on div "Identification Aug 23, 2025" at bounding box center [430, 125] width 36 height 18
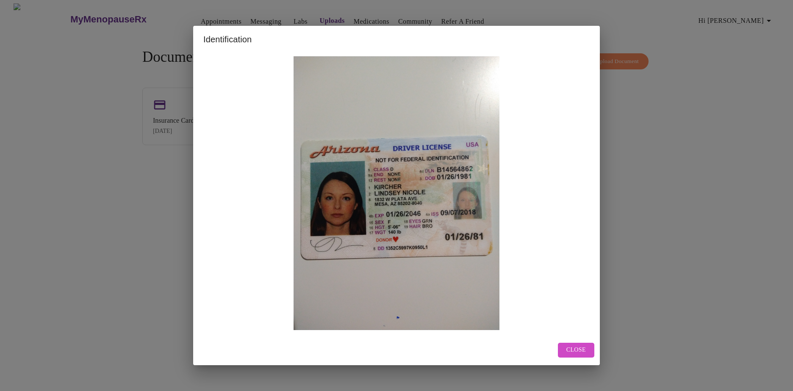
click at [582, 350] on span "Close" at bounding box center [575, 350] width 19 height 11
